Goal: Information Seeking & Learning: Learn about a topic

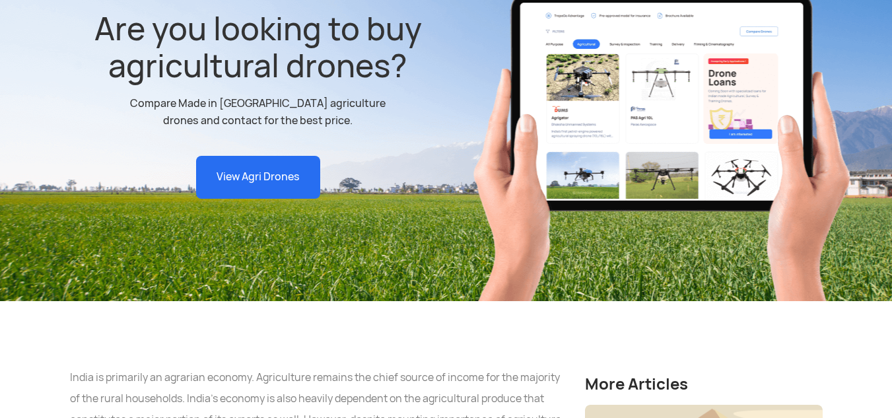
scroll to position [330, 0]
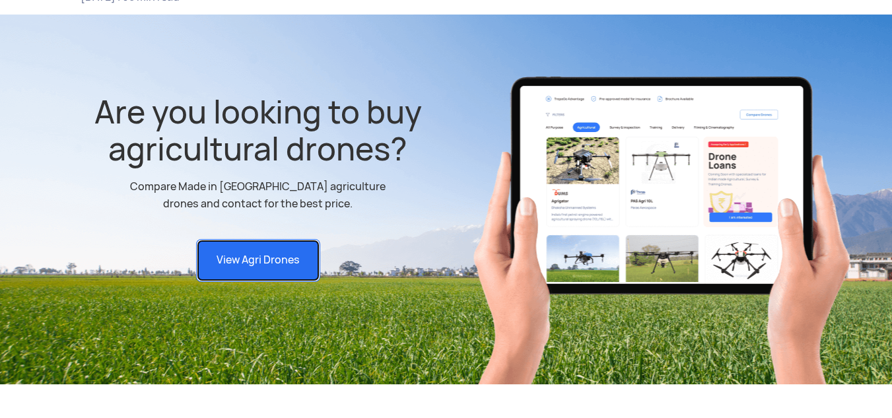
click at [268, 239] on link "View Agri Drones" at bounding box center [258, 260] width 124 height 43
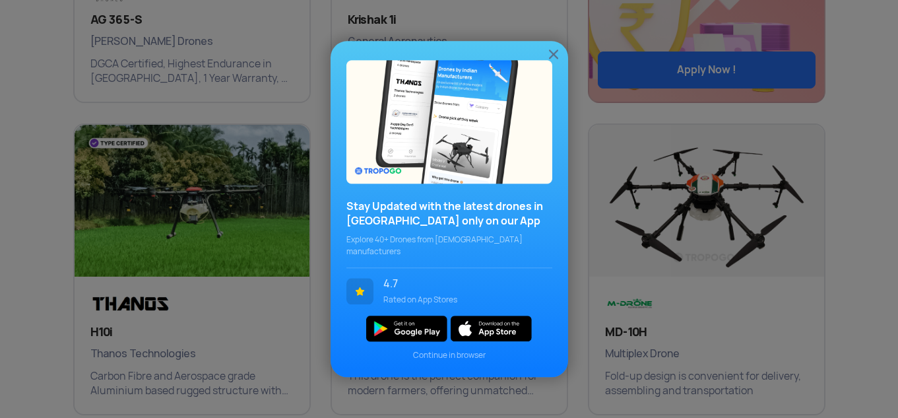
scroll to position [990, 0]
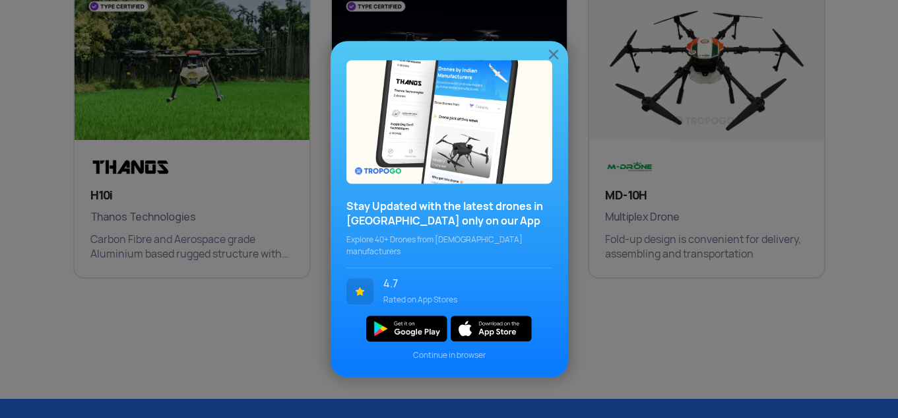
click at [553, 60] on img at bounding box center [554, 54] width 16 height 16
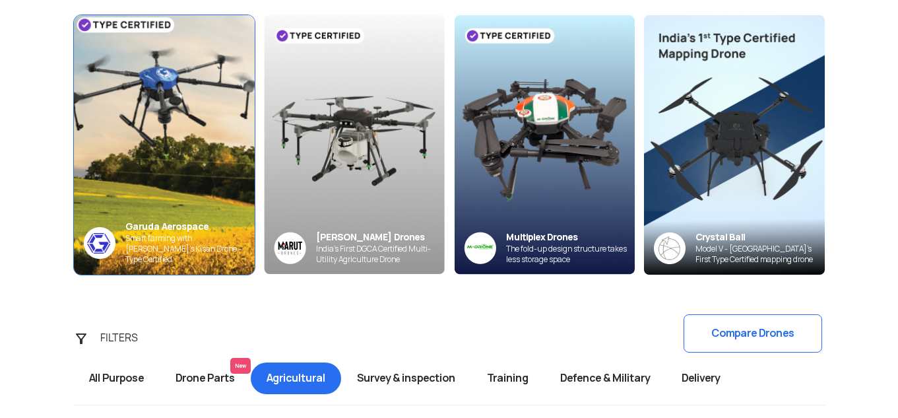
scroll to position [0, 0]
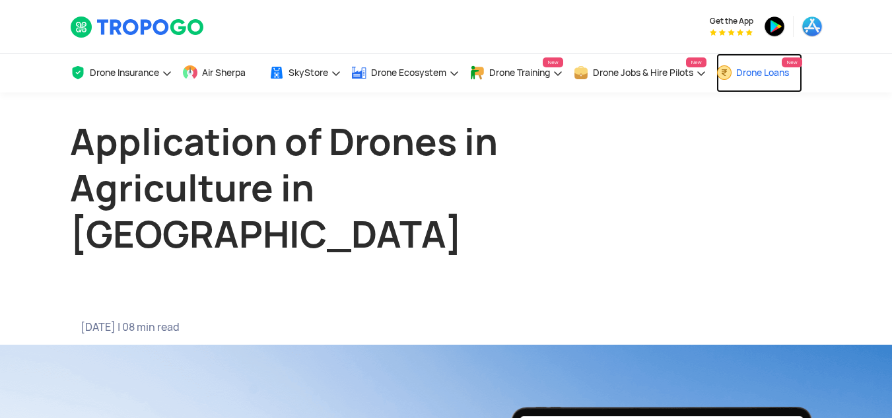
click at [762, 78] on link "Drone Loans New" at bounding box center [759, 72] width 86 height 39
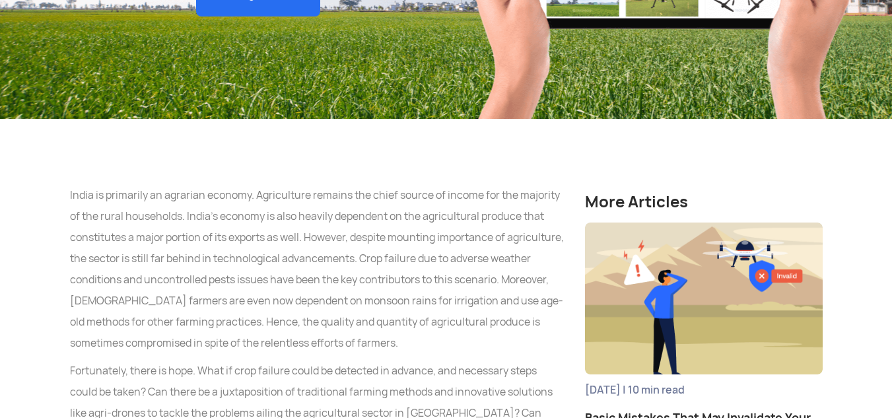
scroll to position [792, 0]
